Goal: Task Accomplishment & Management: Use online tool/utility

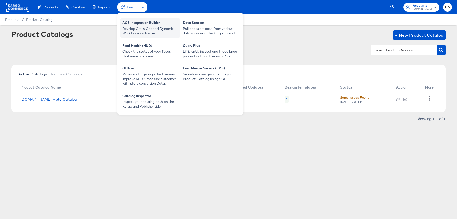
click at [132, 24] on div "ACE Integration Builder" at bounding box center [149, 23] width 55 height 6
click at [154, 28] on div "Develop Cross-Channel Dynamic Workflows with ease." at bounding box center [149, 30] width 55 height 9
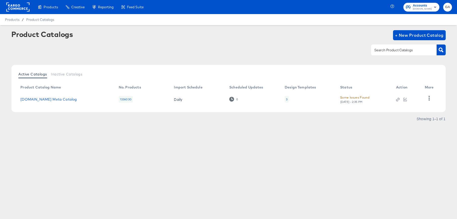
click at [354, 99] on div "Some Issues Found" at bounding box center [354, 97] width 29 height 5
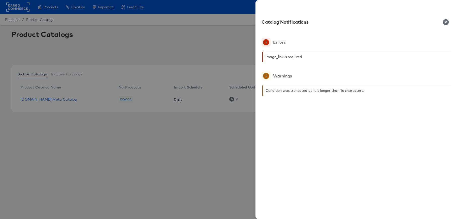
click at [446, 23] on icon "button" at bounding box center [446, 22] width 6 height 6
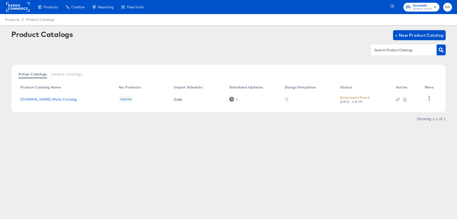
click at [355, 98] on div "Some Issues Found" at bounding box center [354, 97] width 29 height 5
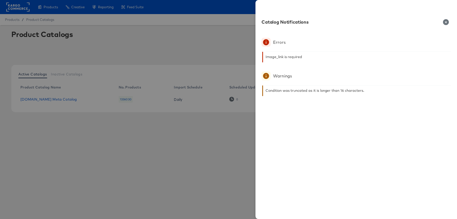
drag, startPoint x: 445, startPoint y: 21, endPoint x: 444, endPoint y: 25, distance: 4.3
click at [445, 21] on icon "button" at bounding box center [446, 22] width 6 height 6
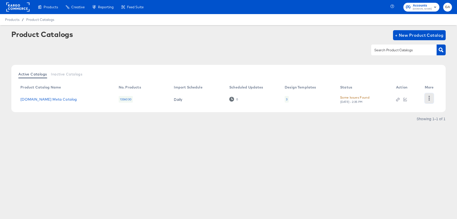
click at [428, 98] on icon "button" at bounding box center [428, 98] width 1 height 5
click at [413, 98] on div "HUD Checks (Internal)" at bounding box center [408, 98] width 50 height 8
